Goal: Complete application form: Complete application form

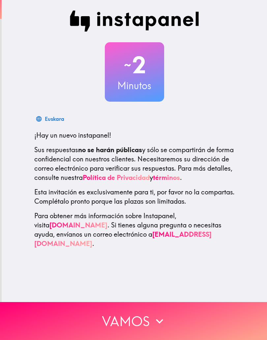
click at [170, 317] on button "Vamos" at bounding box center [133, 321] width 267 height 38
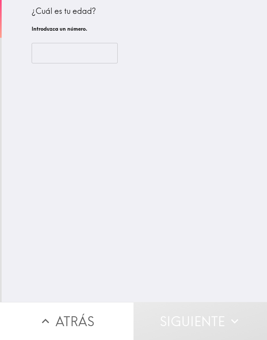
click at [102, 61] on input "number" at bounding box center [75, 53] width 86 height 20
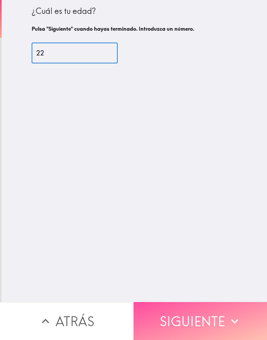
type input "22"
click at [226, 319] on button "Siguiente" at bounding box center [201, 321] width 134 height 38
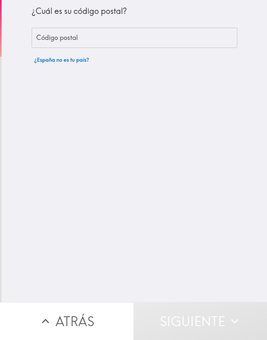
click at [190, 41] on input "Código postal" at bounding box center [135, 38] width 206 height 20
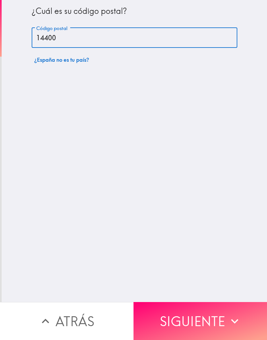
type input "14400"
click at [244, 174] on div "¿Cuál es su código postal? Código postal 14400 Código postal ¿España no es tu p…" at bounding box center [135, 151] width 266 height 302
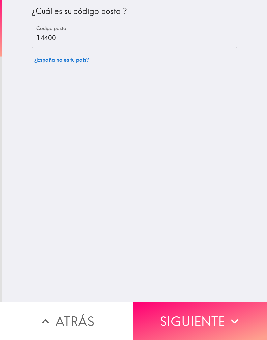
click at [230, 311] on button "Siguiente" at bounding box center [201, 321] width 134 height 38
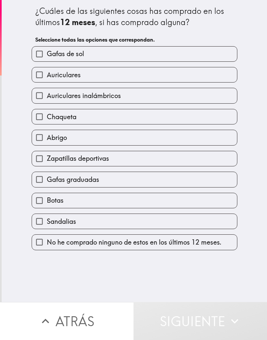
click at [125, 162] on label "Zapatillas deportivas" at bounding box center [134, 158] width 205 height 15
click at [47, 162] on input "Zapatillas deportivas" at bounding box center [39, 158] width 15 height 15
checkbox input "true"
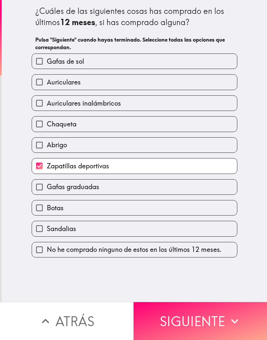
click at [203, 327] on button "Siguiente" at bounding box center [201, 321] width 134 height 38
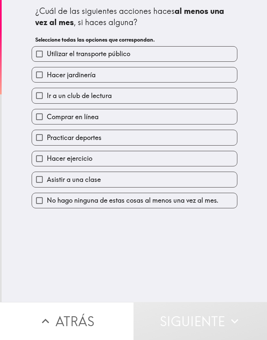
click at [199, 58] on label "Utilizar el transporte público" at bounding box center [134, 54] width 205 height 15
click at [47, 58] on input "Utilizar el transporte público" at bounding box center [39, 54] width 15 height 15
checkbox input "true"
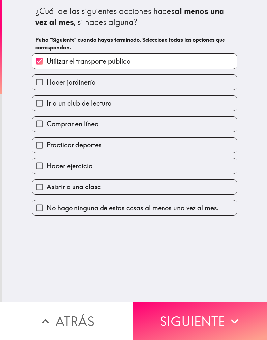
click at [129, 147] on label "Practicar deportes" at bounding box center [134, 145] width 205 height 15
click at [47, 147] on input "Practicar deportes" at bounding box center [39, 145] width 15 height 15
checkbox input "true"
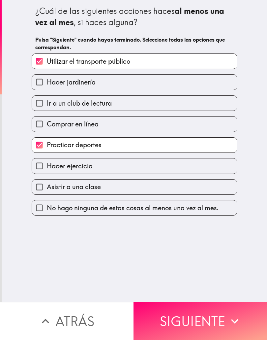
click at [138, 167] on label "Hacer ejercicio" at bounding box center [134, 165] width 205 height 15
click at [47, 167] on input "Hacer ejercicio" at bounding box center [39, 165] width 15 height 15
checkbox input "true"
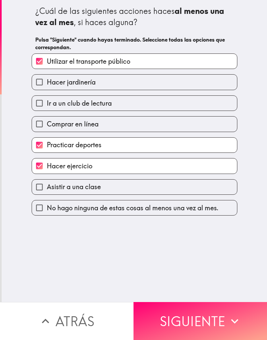
click at [213, 325] on button "Siguiente" at bounding box center [201, 321] width 134 height 38
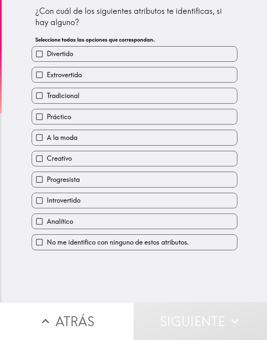
click at [138, 53] on label "Divertido" at bounding box center [134, 54] width 205 height 15
click at [47, 53] on input "Divertido" at bounding box center [39, 54] width 15 height 15
checkbox input "true"
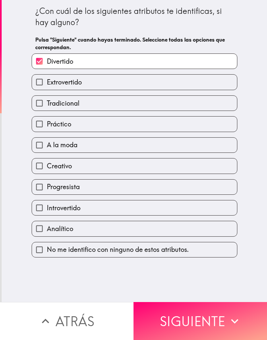
click at [149, 78] on label "Extrovertido" at bounding box center [134, 82] width 205 height 15
click at [47, 78] on input "Extrovertido" at bounding box center [39, 82] width 15 height 15
checkbox input "true"
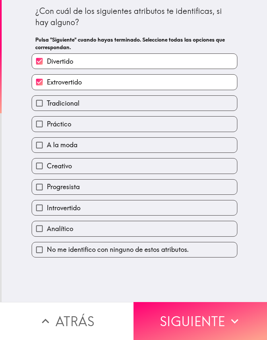
click at [115, 167] on label "Creativo" at bounding box center [134, 165] width 205 height 15
click at [47, 167] on input "Creativo" at bounding box center [39, 165] width 15 height 15
checkbox input "true"
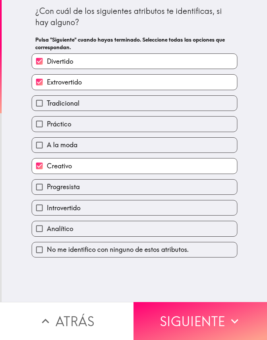
click at [91, 231] on label "Analítico" at bounding box center [134, 228] width 205 height 15
click at [47, 231] on input "Analítico" at bounding box center [39, 228] width 15 height 15
checkbox input "true"
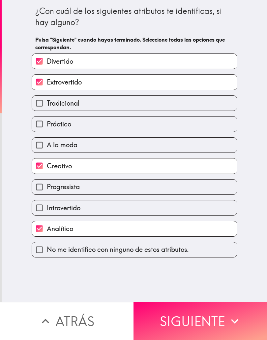
click at [215, 322] on button "Siguiente" at bounding box center [201, 321] width 134 height 38
